Goal: Check status: Check status

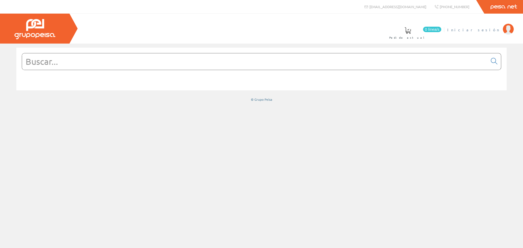
click at [491, 29] on span "Iniciar sesión" at bounding box center [473, 29] width 53 height 5
click at [491, 30] on font "[PERSON_NAME]" at bounding box center [475, 29] width 50 height 5
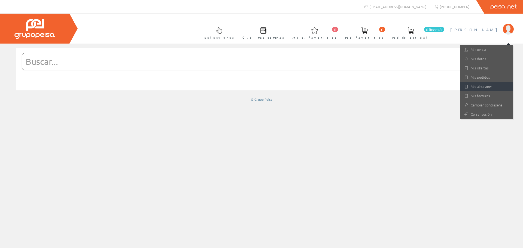
click at [486, 86] on font "Mis albaranes" at bounding box center [482, 86] width 22 height 5
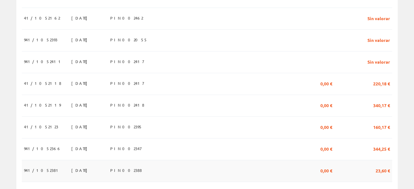
scroll to position [191, 0]
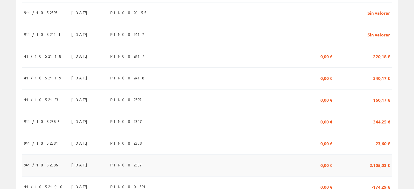
click at [39, 162] on span "941/1052386" at bounding box center [42, 165] width 36 height 9
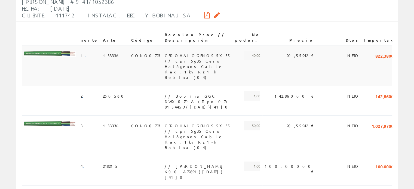
scroll to position [109, 0]
